Goal: Navigation & Orientation: Find specific page/section

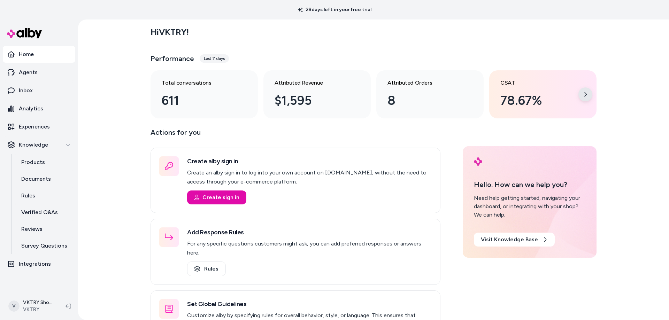
click at [584, 92] on icon at bounding box center [585, 95] width 6 height 6
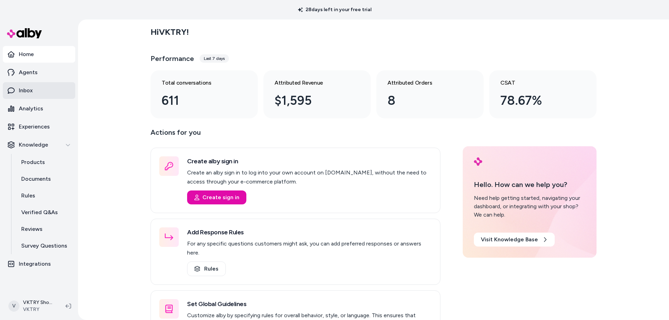
click at [30, 89] on p "Inbox" at bounding box center [26, 90] width 14 height 8
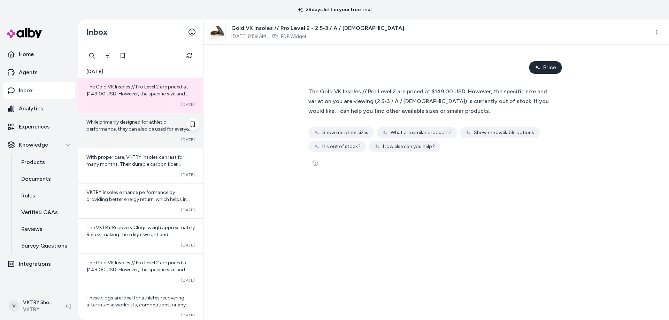
click at [138, 129] on span "While primarily designed for athletic performance, they can also be used for ev…" at bounding box center [140, 132] width 108 height 27
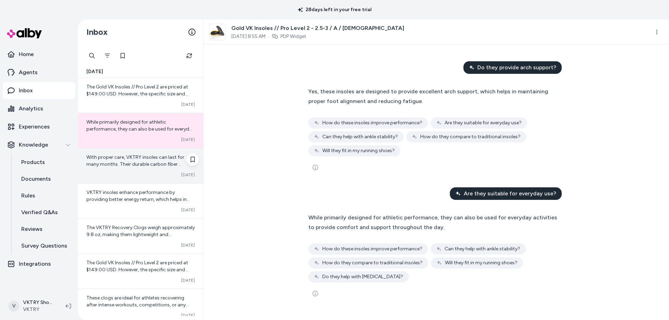
click at [142, 161] on div "With proper care, VKTRY insoles can last for many months. Their durable carbon …" at bounding box center [140, 161] width 108 height 14
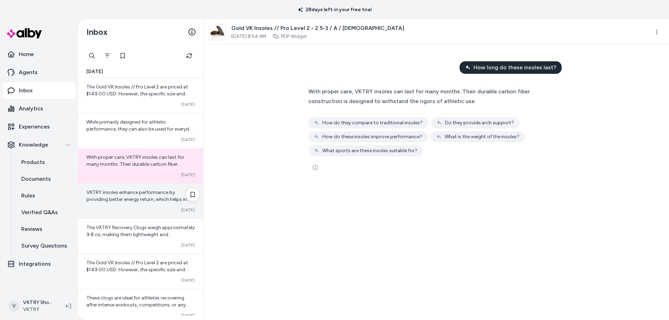
click at [124, 193] on span "VKTRY insoles enhance performance by providing better energy return, which help…" at bounding box center [138, 206] width 104 height 34
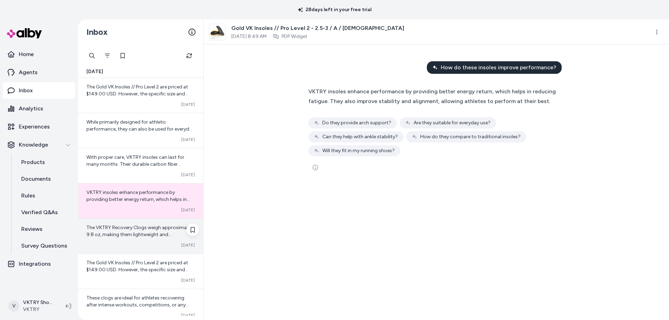
click at [131, 227] on span "The VKTRY Recovery Clogs weigh approximately 9.8 oz, making them lightweight an…" at bounding box center [140, 235] width 108 height 20
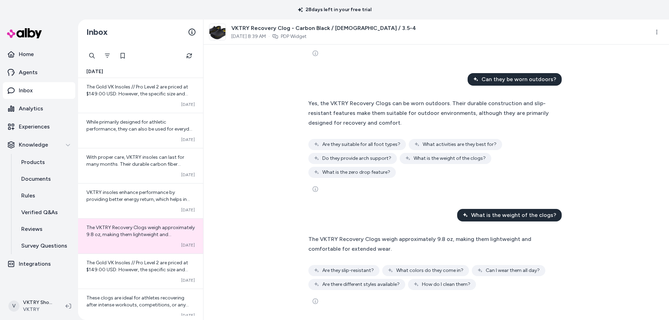
scroll to position [115, 0]
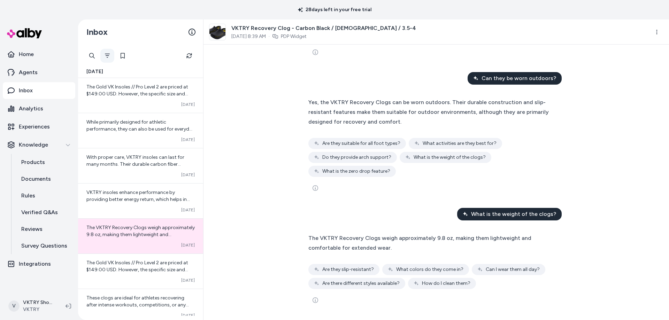
click at [108, 56] on icon "Filter" at bounding box center [107, 56] width 5 height 4
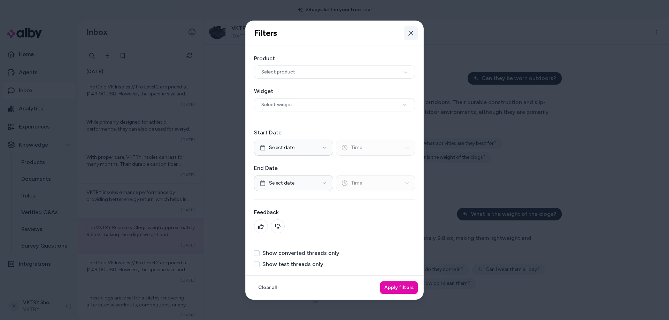
click at [412, 32] on icon "button" at bounding box center [410, 33] width 5 height 5
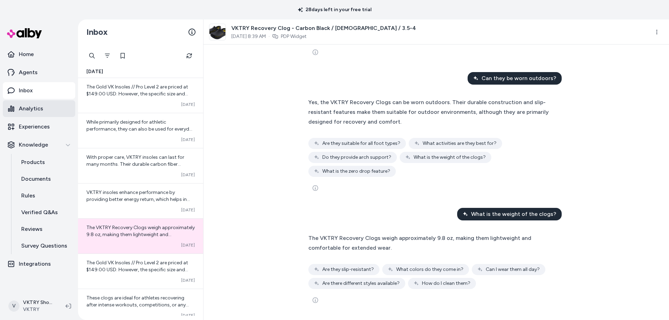
click at [34, 107] on p "Analytics" at bounding box center [31, 108] width 24 height 8
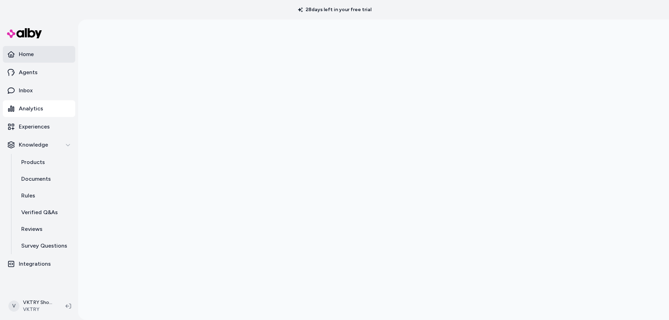
click at [32, 57] on p "Home" at bounding box center [26, 54] width 15 height 8
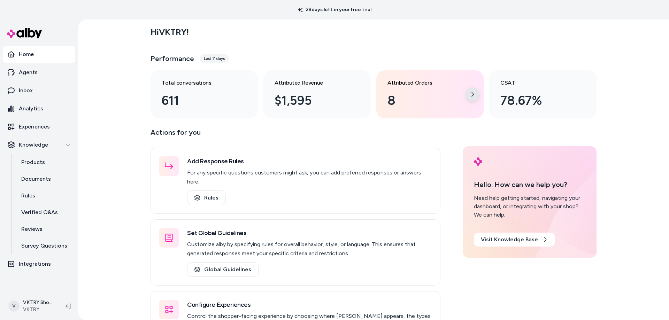
click at [465, 92] on div at bounding box center [472, 94] width 14 height 14
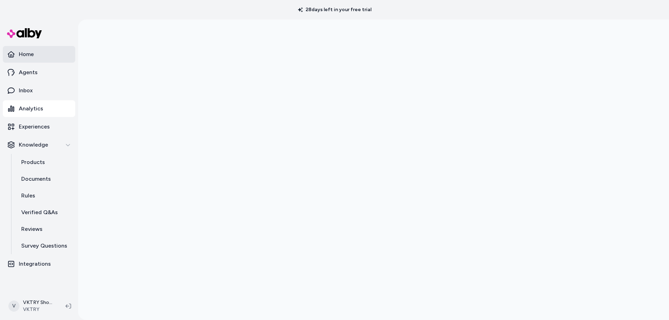
click at [35, 58] on link "Home" at bounding box center [39, 54] width 72 height 17
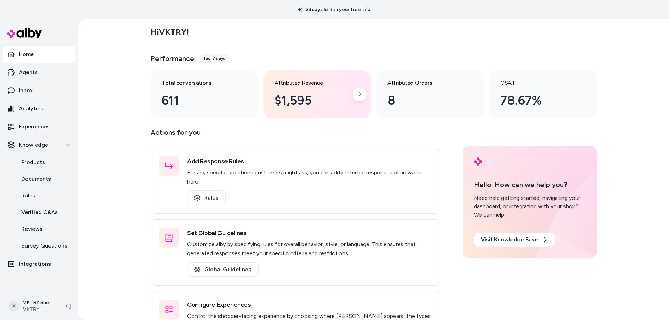
click at [320, 92] on div "$1,595" at bounding box center [311, 100] width 74 height 19
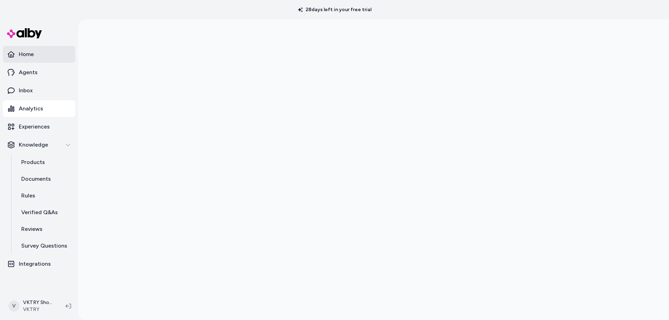
click at [33, 52] on p "Home" at bounding box center [26, 54] width 15 height 8
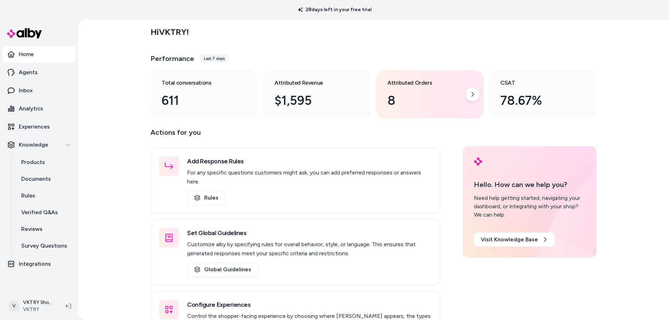
click at [425, 98] on div "8" at bounding box center [424, 100] width 74 height 19
click at [407, 104] on div "8" at bounding box center [424, 100] width 74 height 19
